Goal: Task Accomplishment & Management: Complete application form

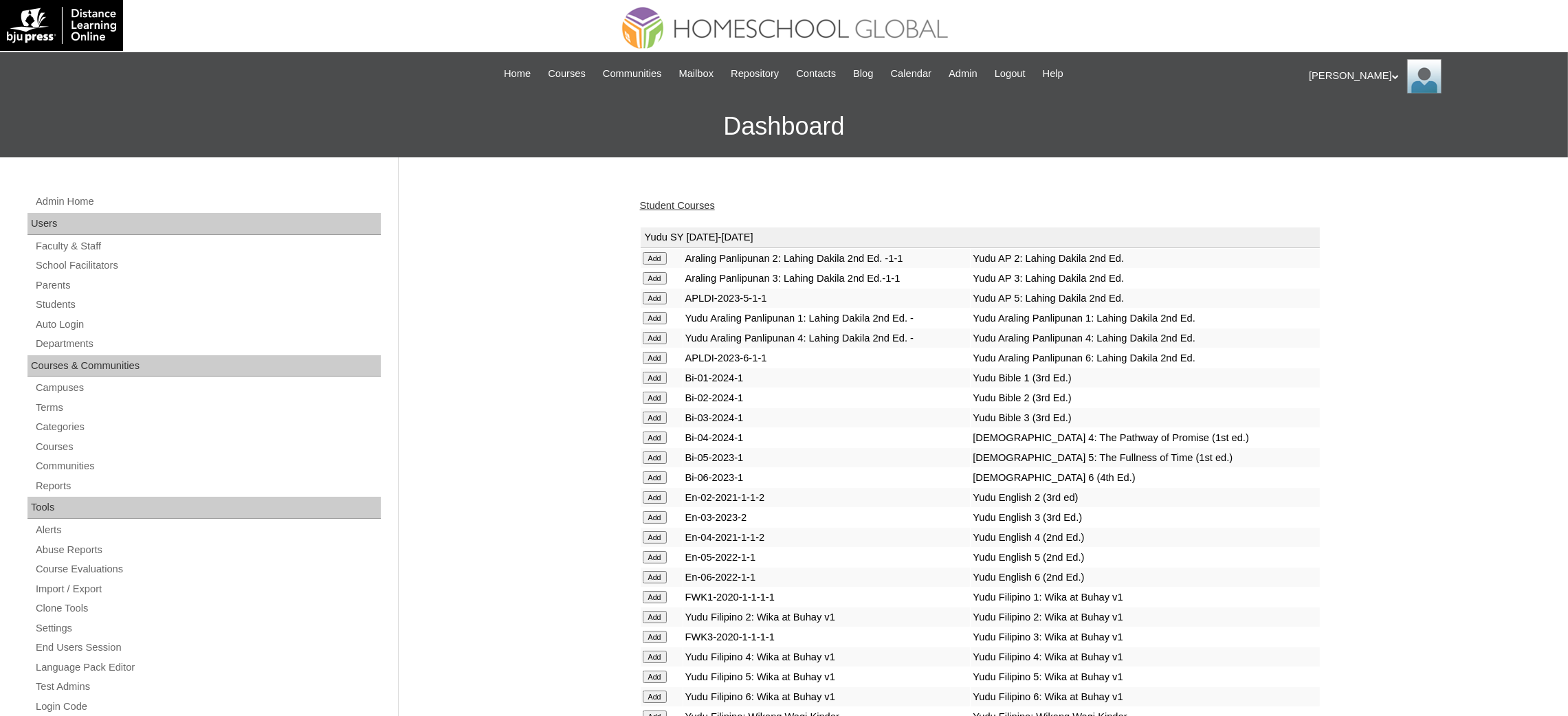
click at [683, 208] on link "Student Courses" at bounding box center [677, 205] width 75 height 11
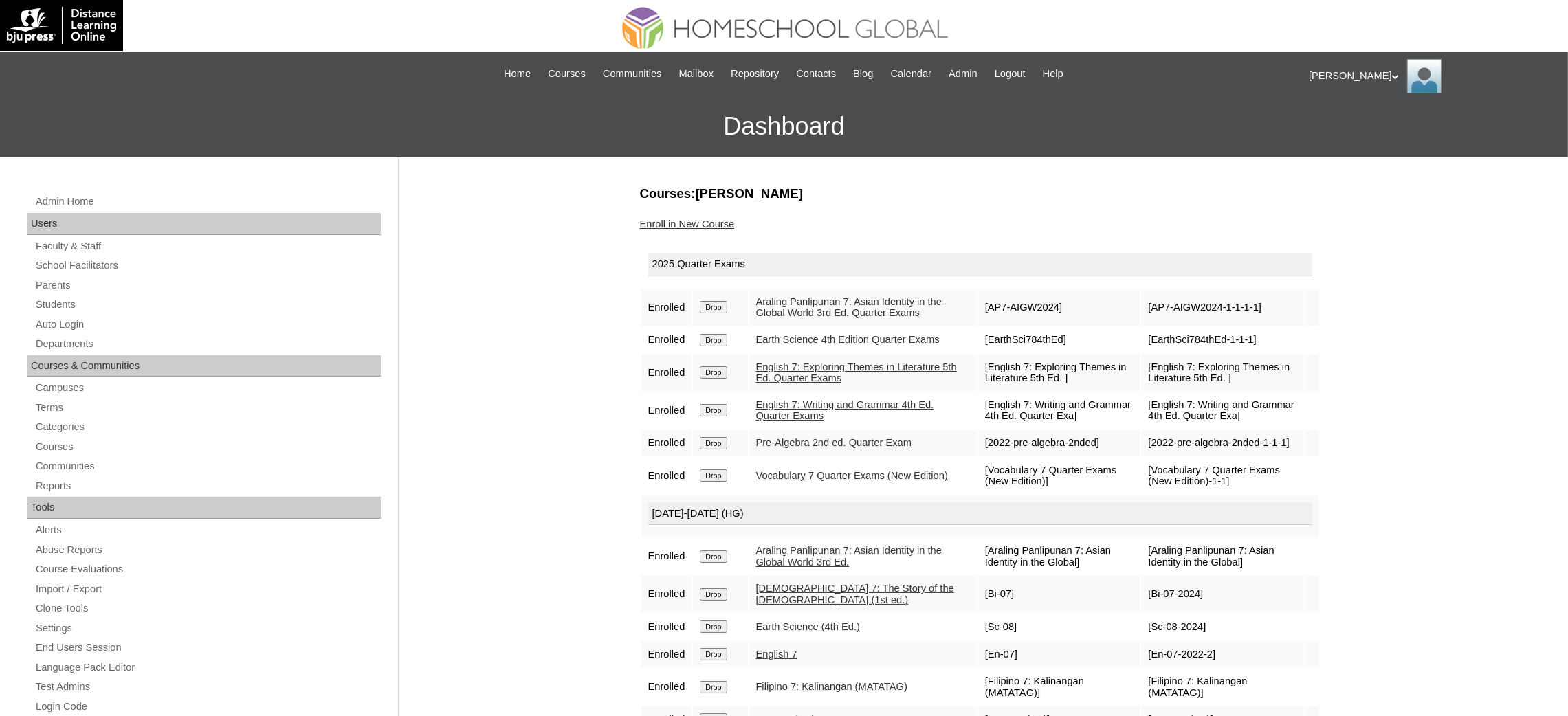
click at [707, 219] on link "Enroll in New Course" at bounding box center [687, 224] width 95 height 11
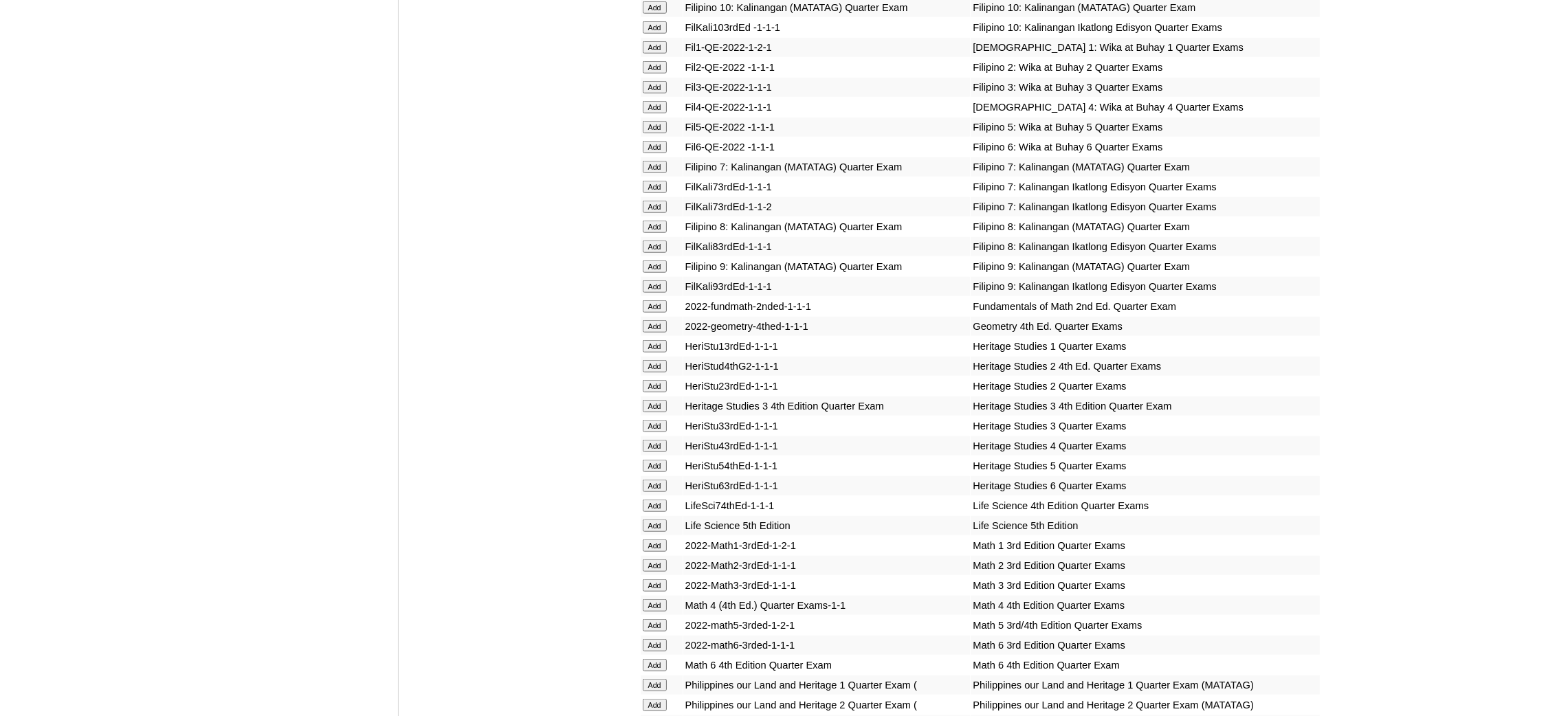
scroll to position [1958, 0]
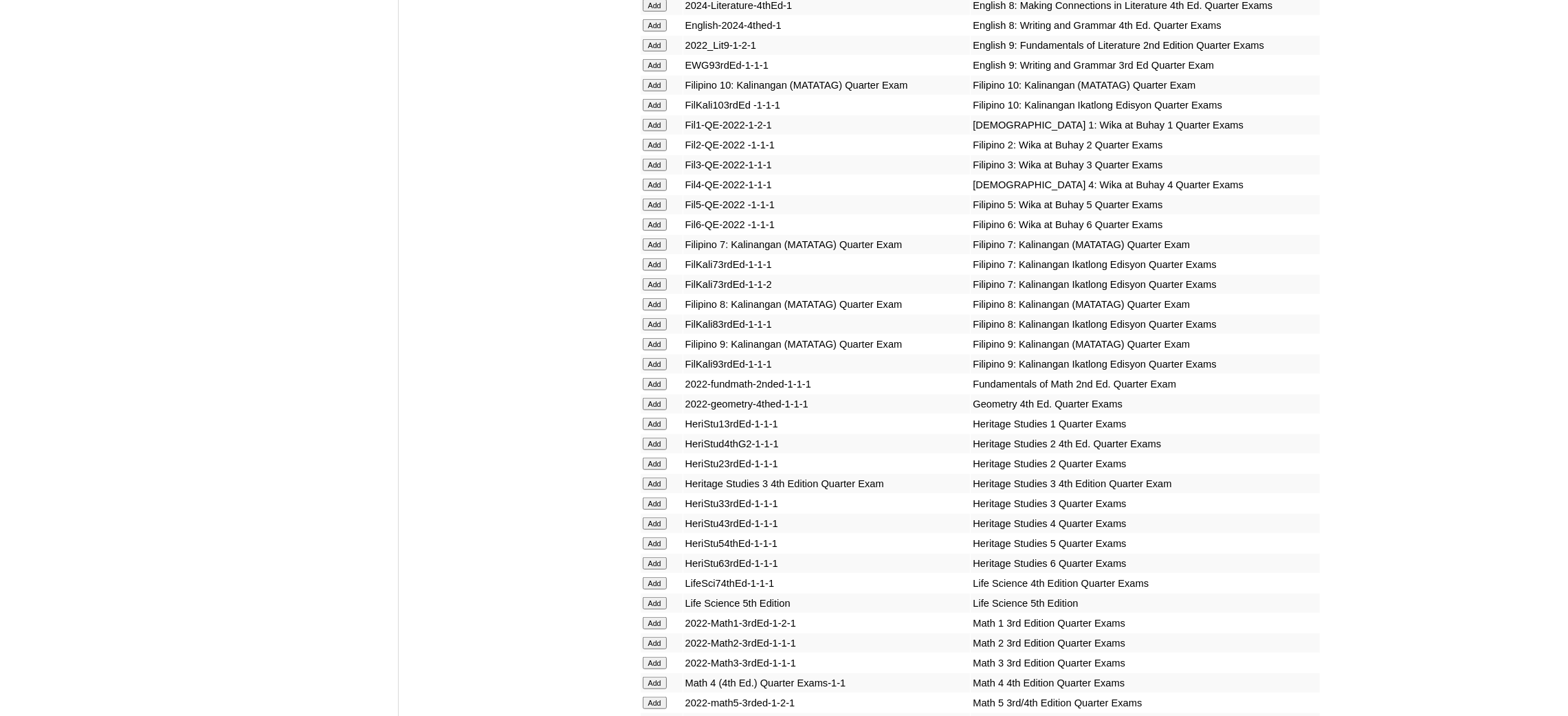
click at [665, 238] on input "Add" at bounding box center [655, 244] width 24 height 13
